Goal: Check status: Check status

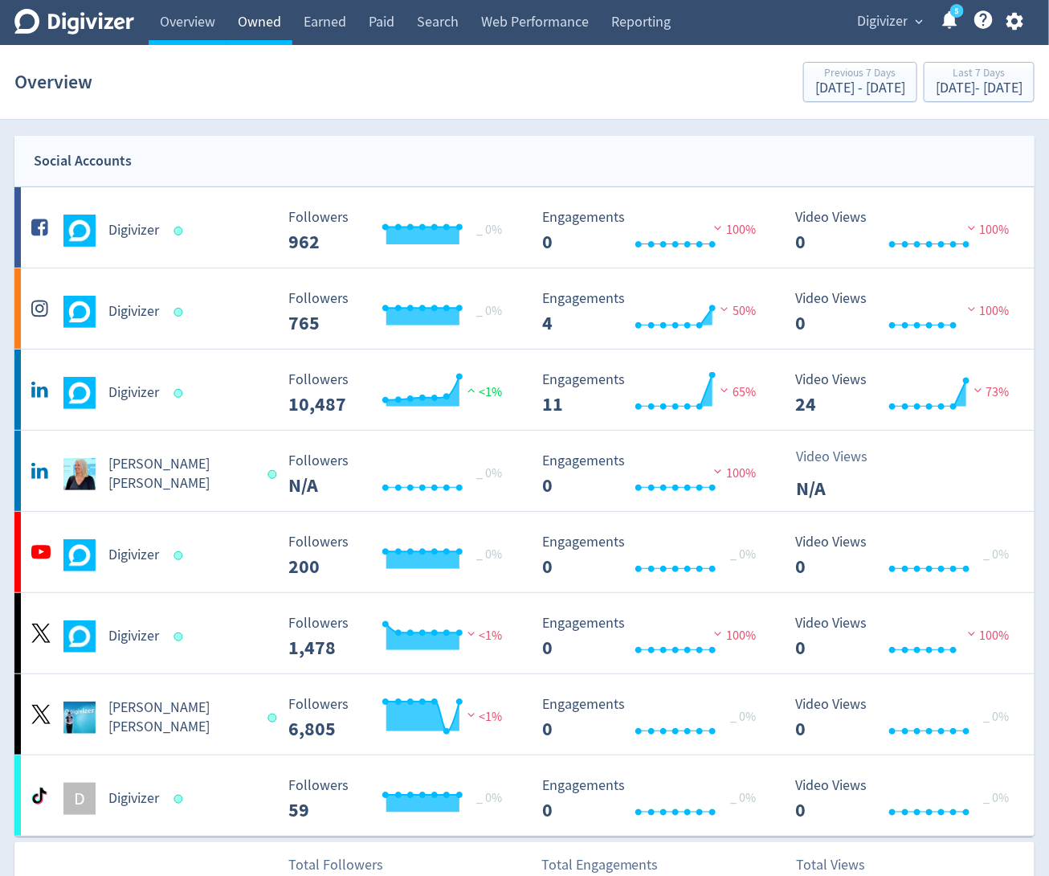
click at [273, 22] on link "Owned" at bounding box center [260, 22] width 66 height 45
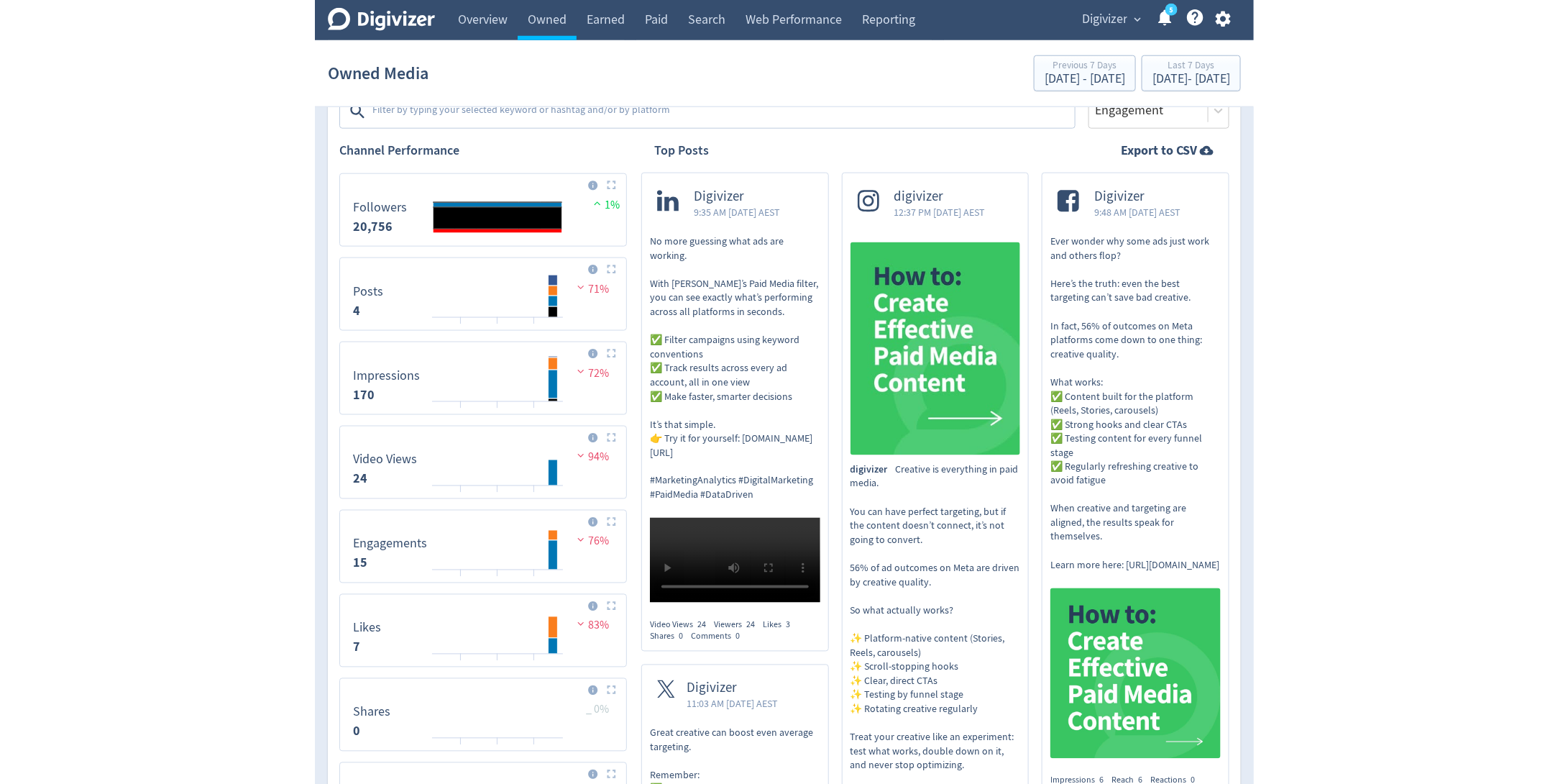
scroll to position [491, 0]
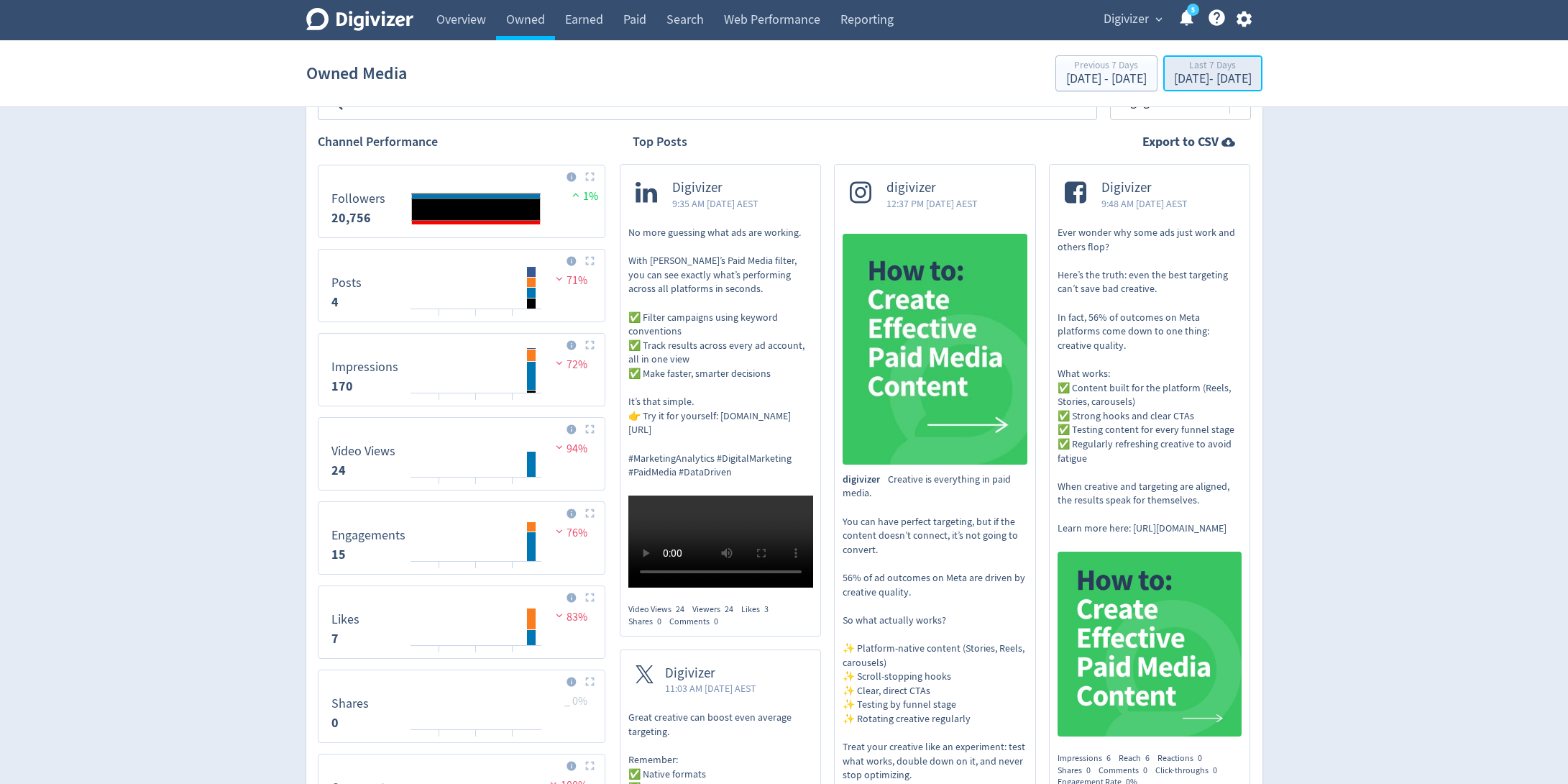
click at [938, 72] on div "[DATE] - [DATE]" at bounding box center [1213, 79] width 78 height 13
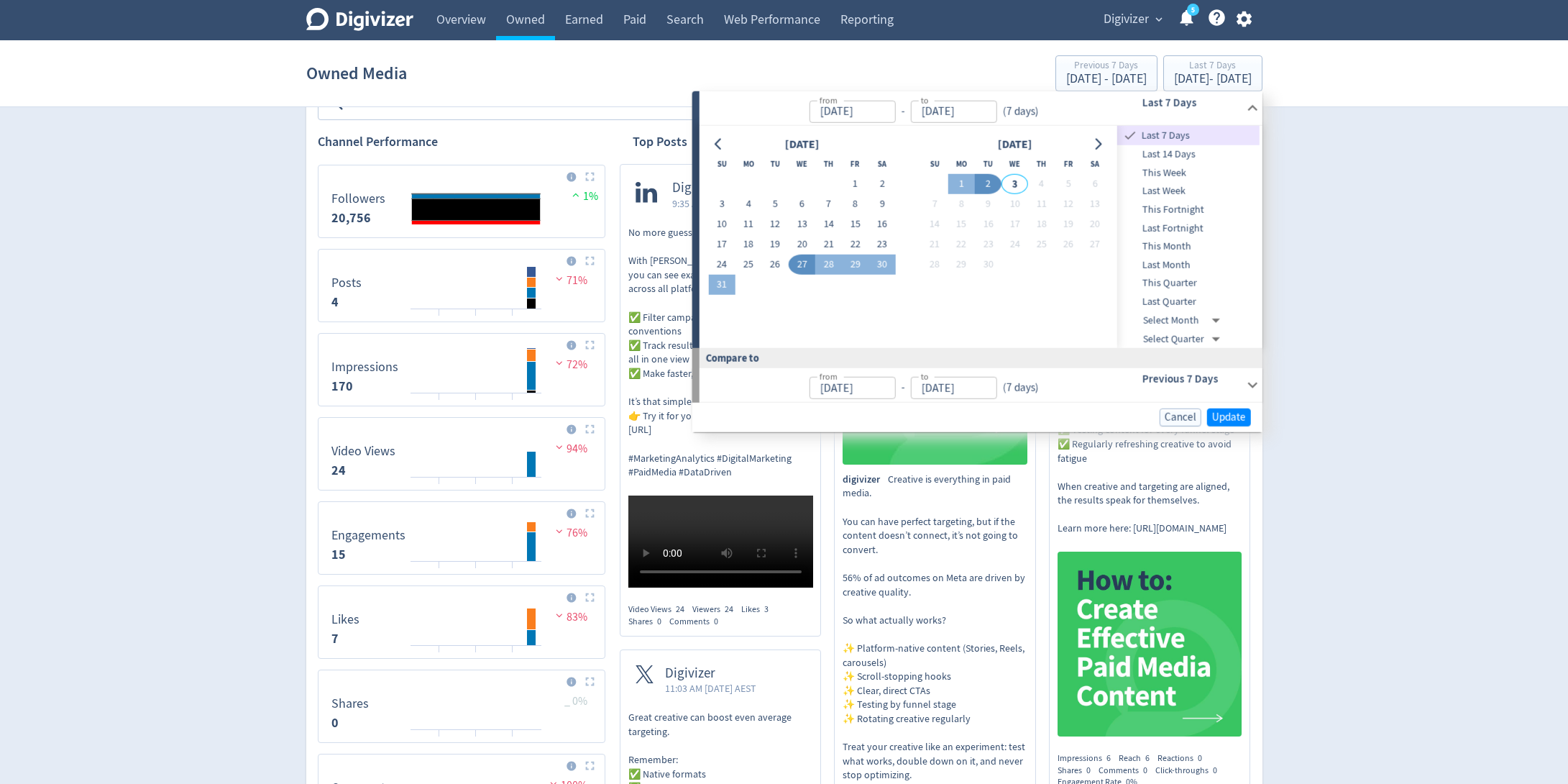
click at [938, 265] on span "Last Month" at bounding box center [1188, 266] width 142 height 16
type input "[DATE]"
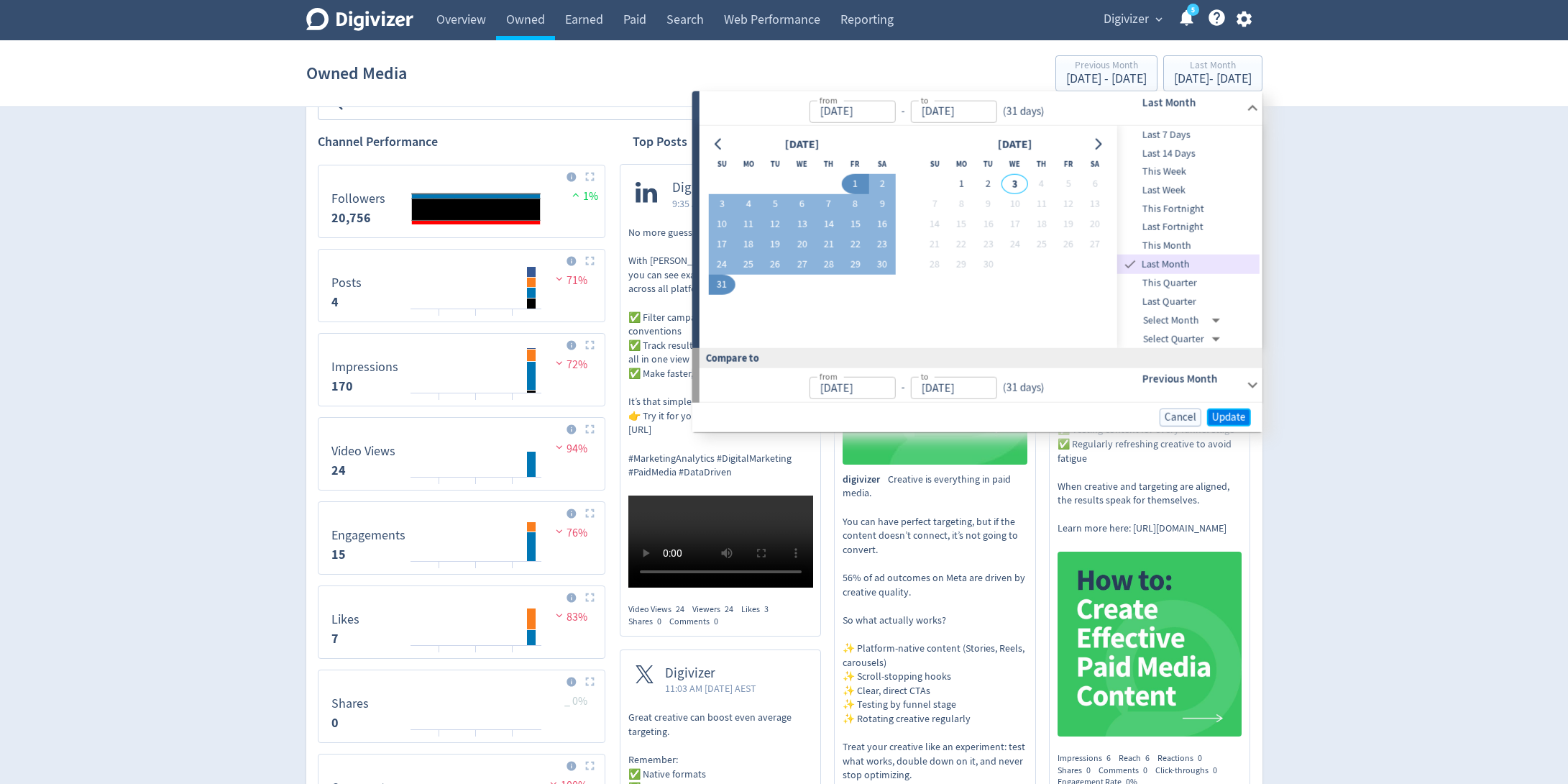
click at [938, 418] on span "Update" at bounding box center [1229, 417] width 34 height 11
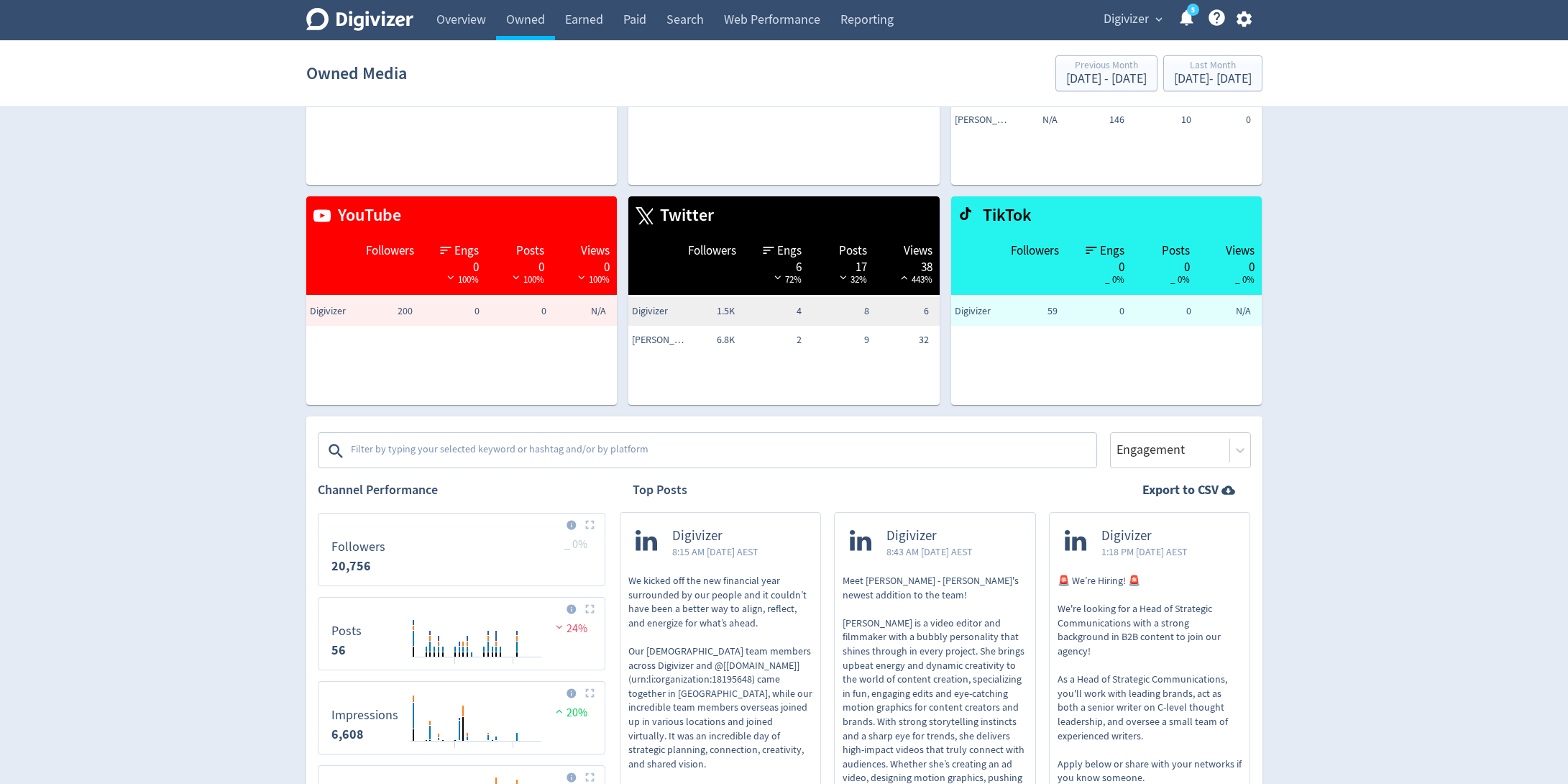
scroll to position [0, 0]
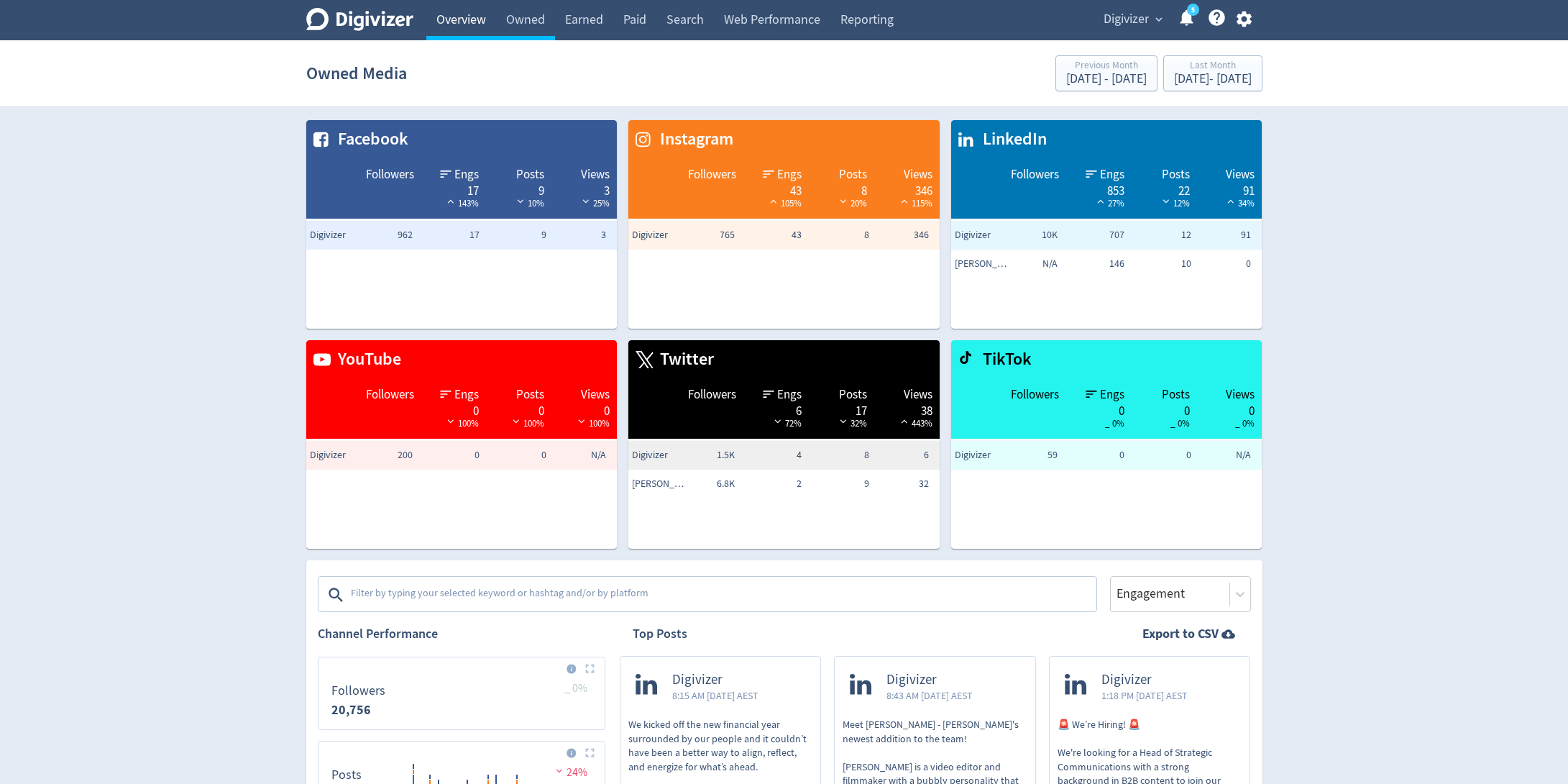
click at [463, 23] on link "Overview" at bounding box center [461, 20] width 70 height 40
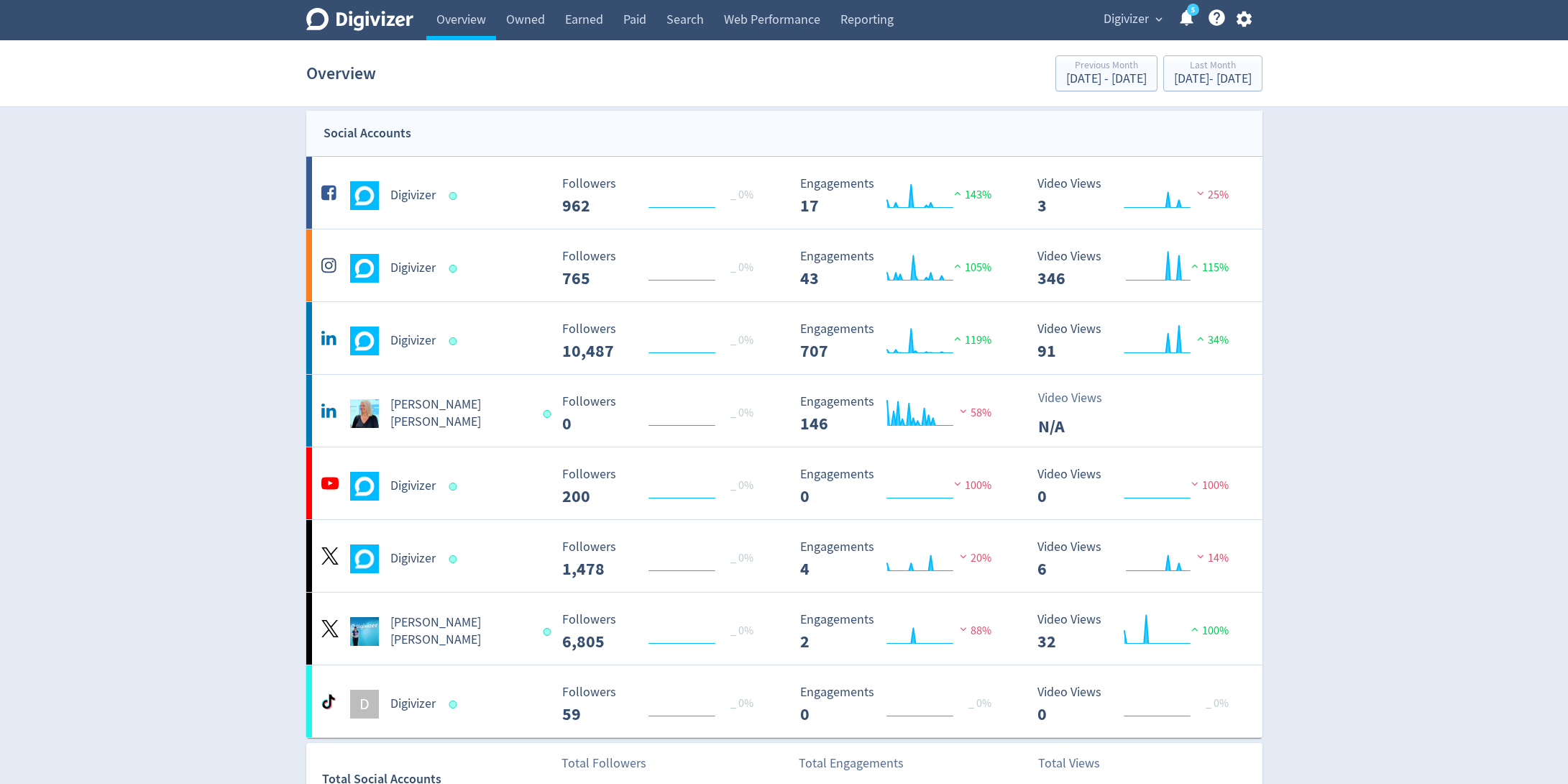
scroll to position [9, 0]
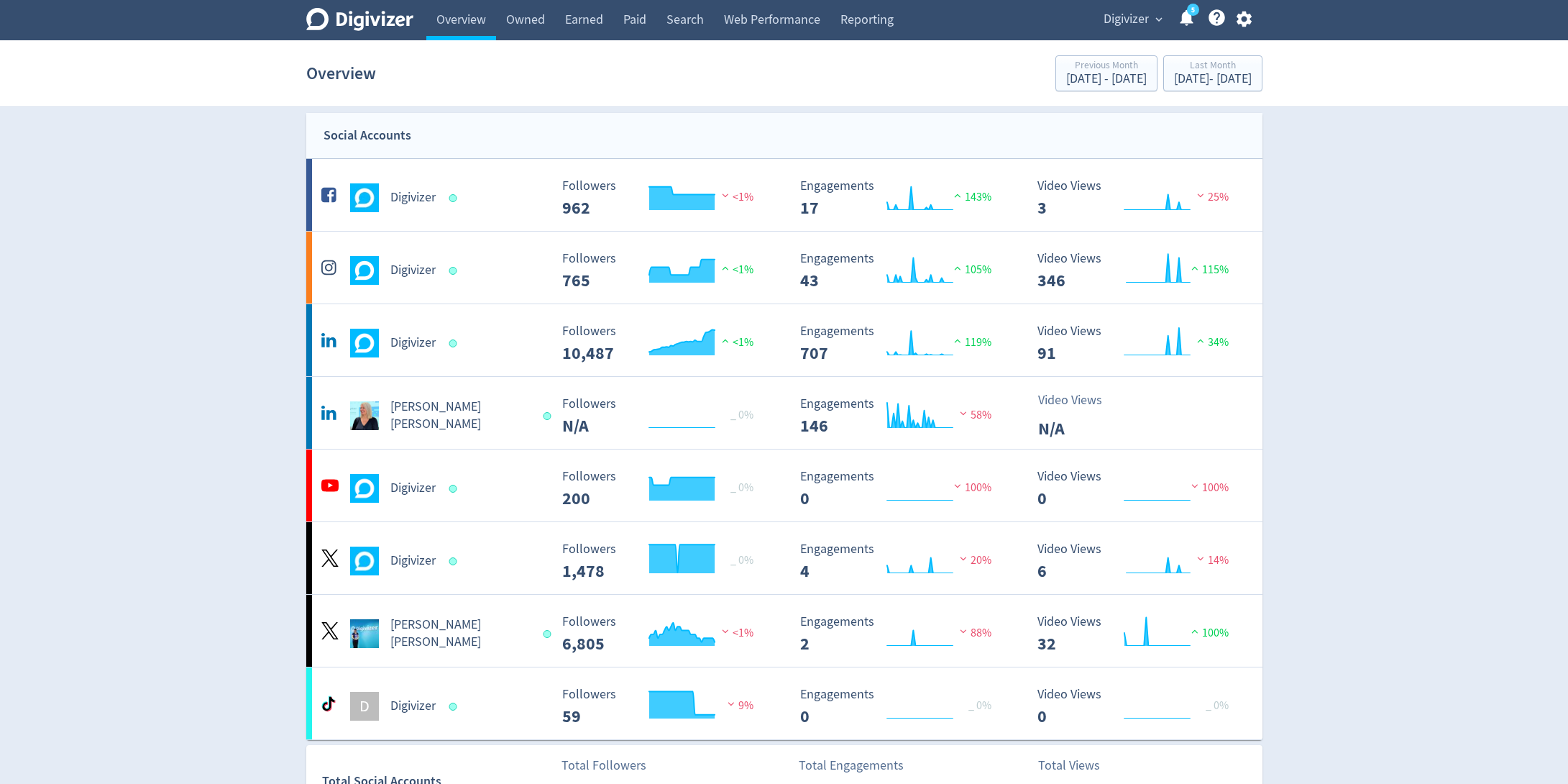
click at [938, 22] on span "Digivizer" at bounding box center [1126, 20] width 46 height 23
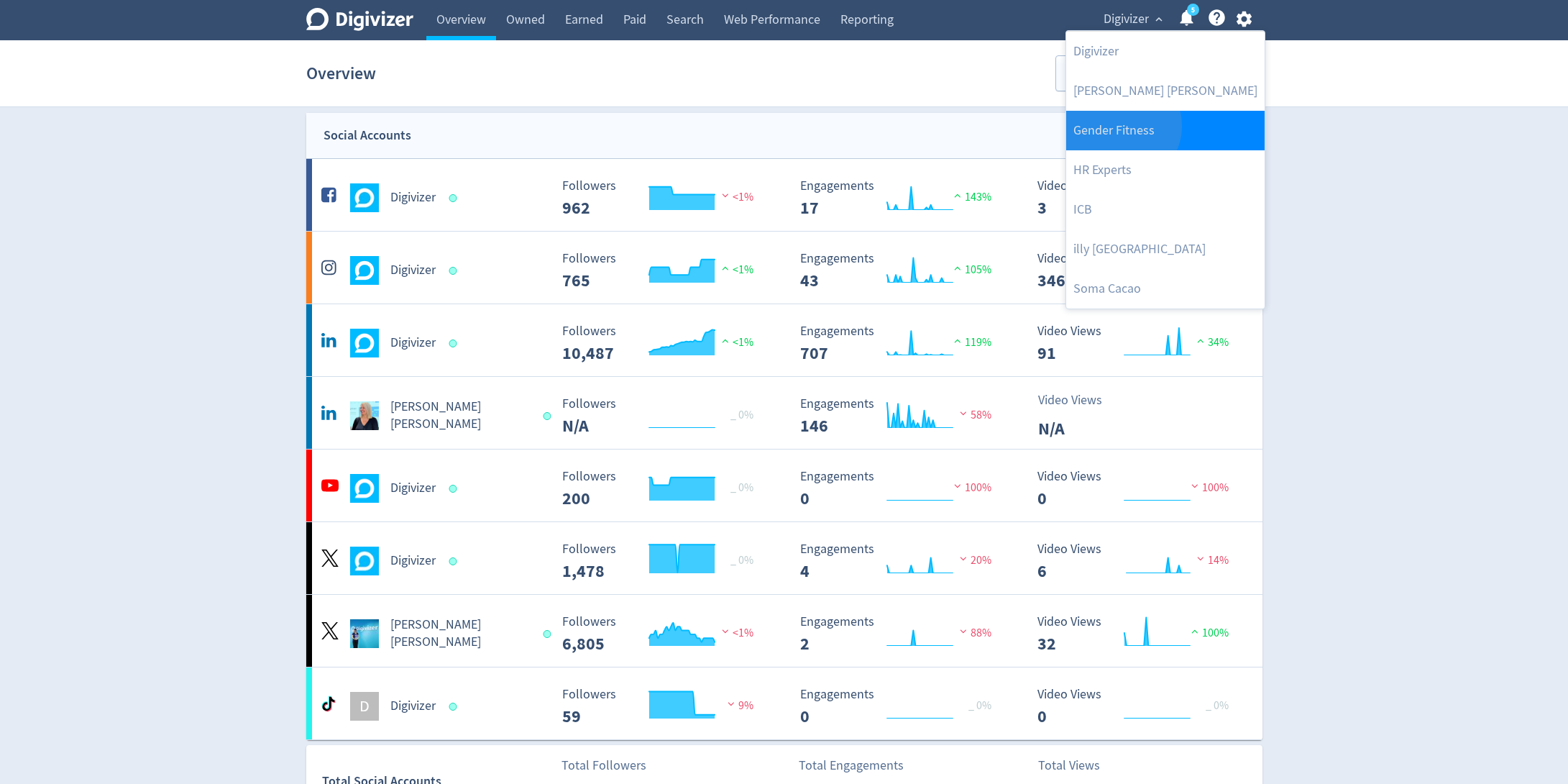
click at [938, 126] on link "Gender Fitness" at bounding box center [1165, 131] width 199 height 39
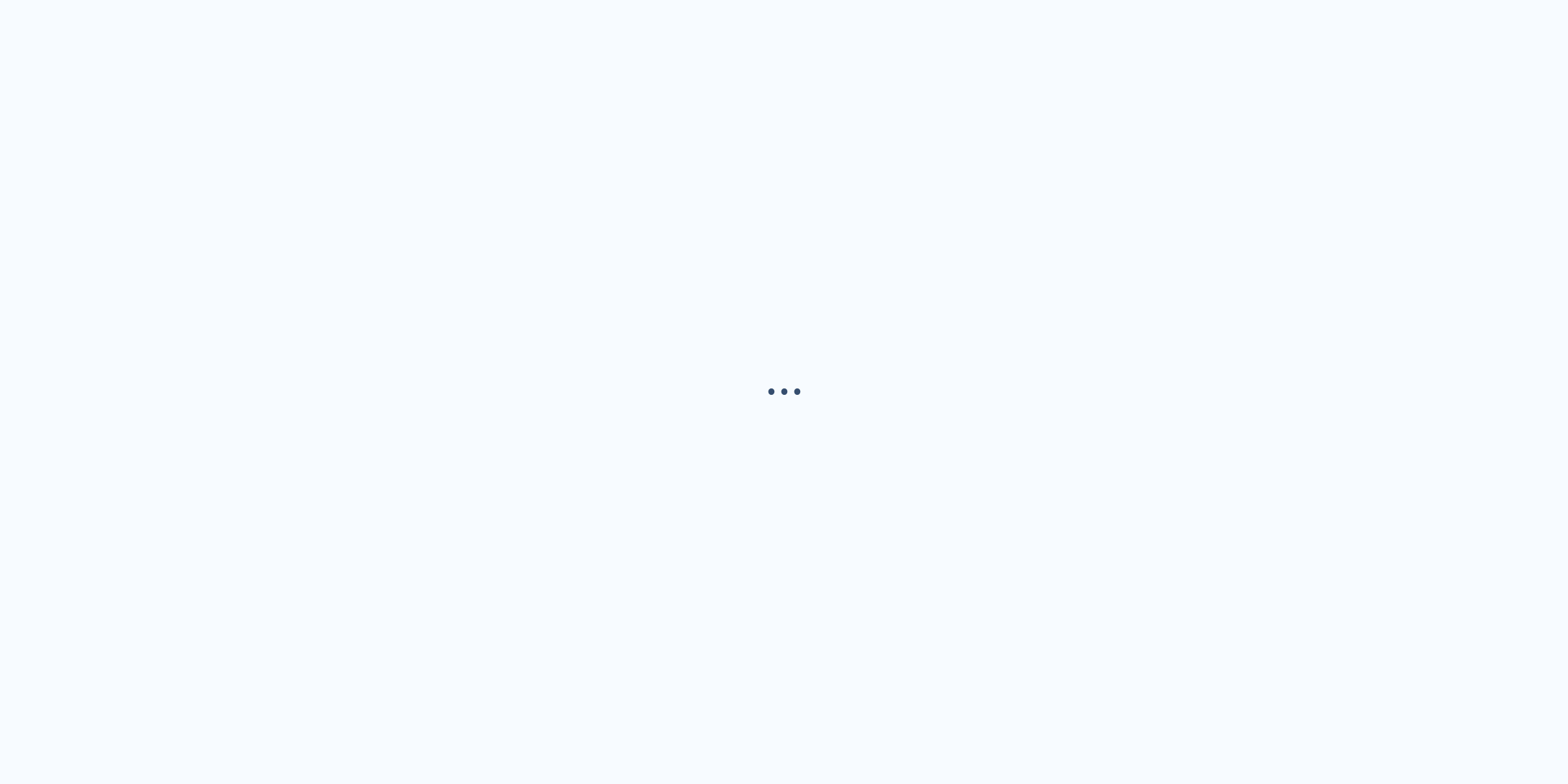
scroll to position [0, 0]
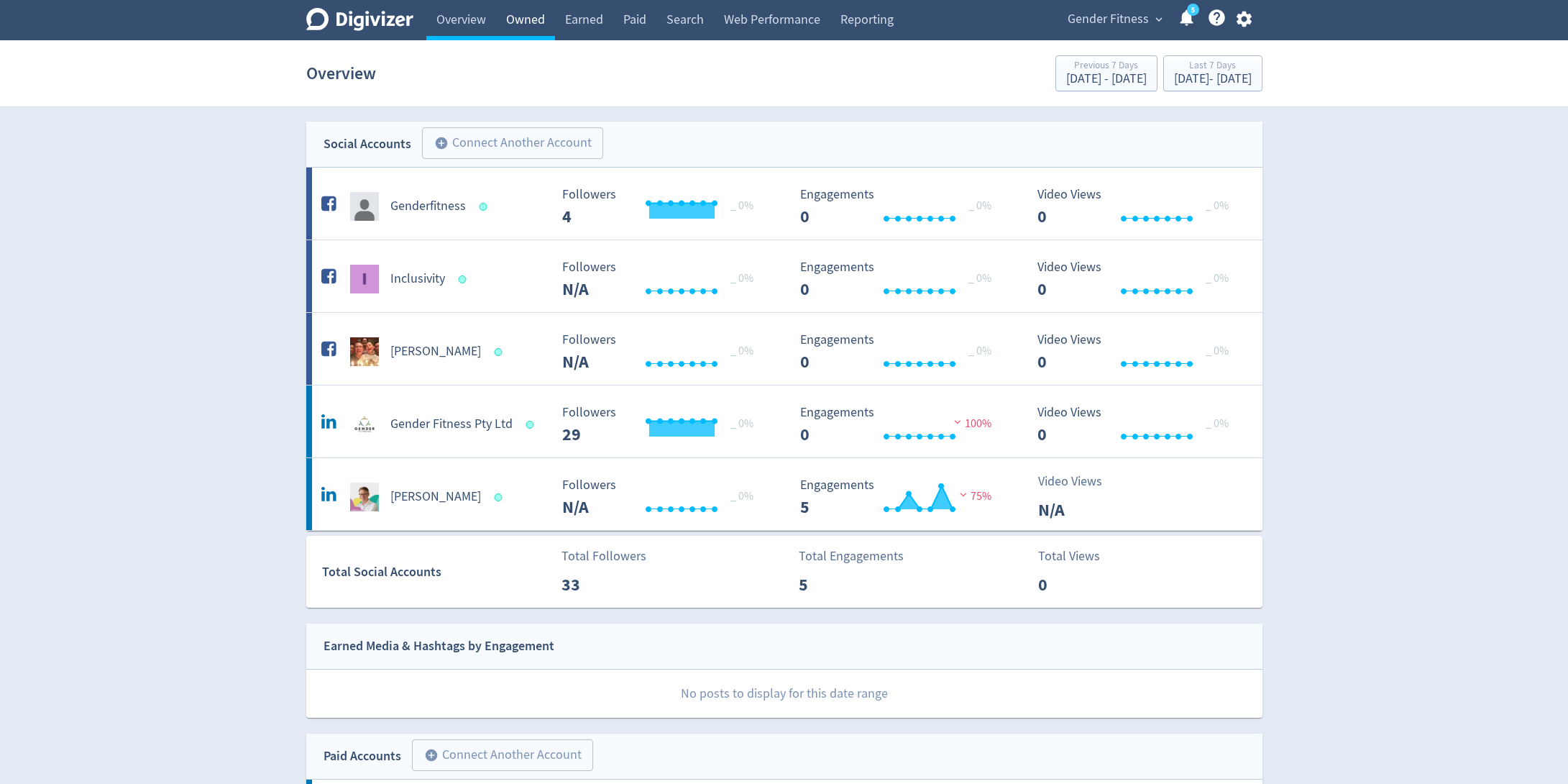
click at [507, 12] on link "Owned" at bounding box center [525, 20] width 59 height 40
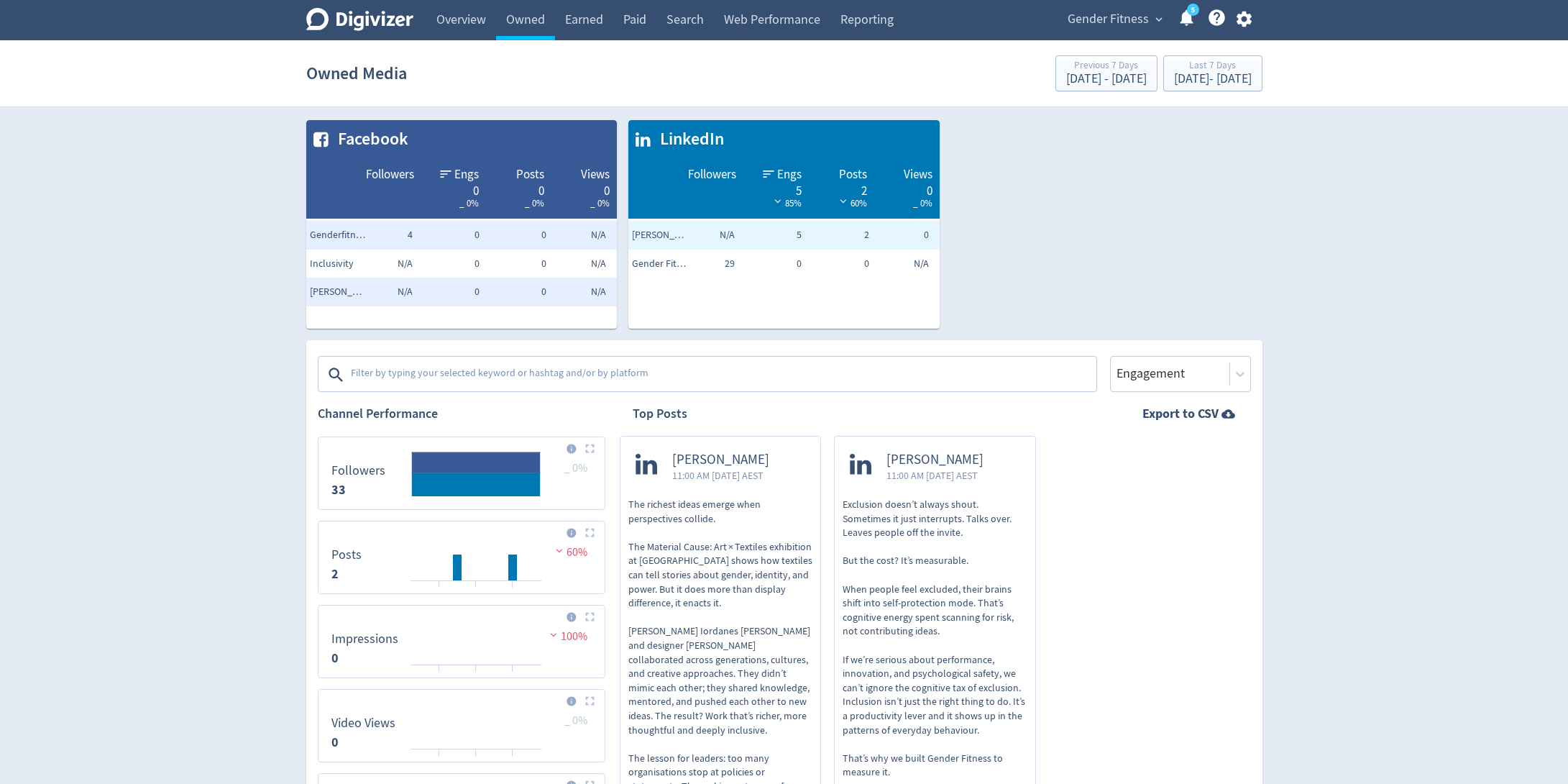
click at [938, 30] on div "Gender Fitness expand_more 5 Help Center - Searchable support on using Digivizer" at bounding box center [1156, 20] width 210 height 40
click at [938, 22] on span "Gender Fitness" at bounding box center [1108, 20] width 81 height 23
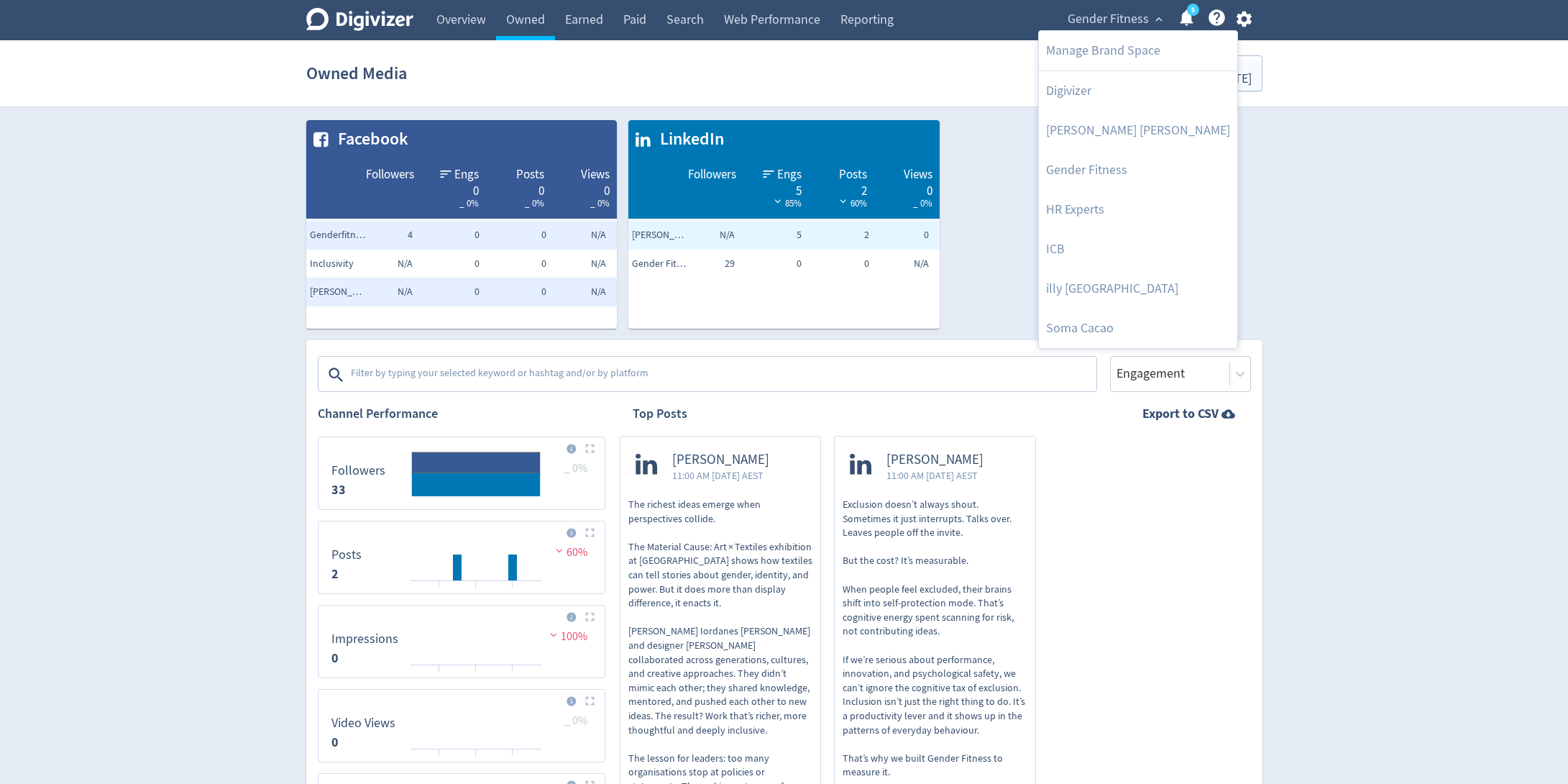
click at [938, 462] on div at bounding box center [784, 392] width 1568 height 784
